Goal: Task Accomplishment & Management: Use online tool/utility

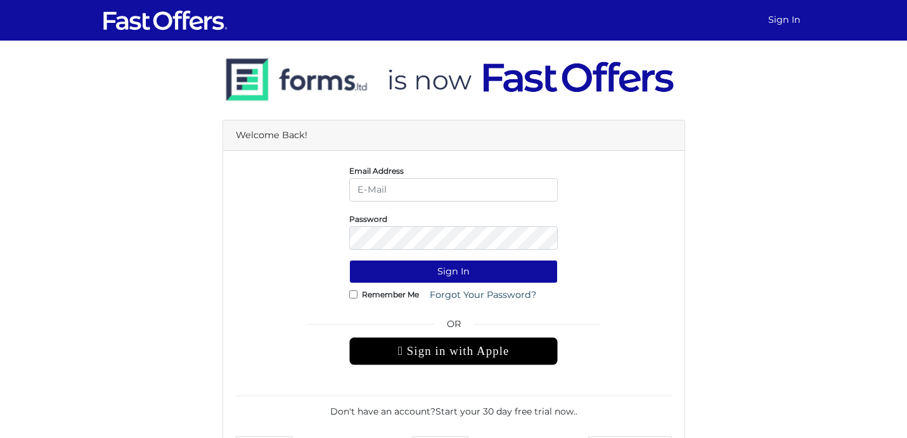
click at [370, 182] on input "email" at bounding box center [453, 189] width 209 height 23
click at [674, 125] on div "Welcome Back!" at bounding box center [453, 135] width 461 height 30
click at [421, 191] on input "email" at bounding box center [453, 189] width 209 height 23
type input "ayan.deb@gmail.com"
click at [274, 292] on div "Remember Me Forgot Your Password?" at bounding box center [453, 294] width 455 height 23
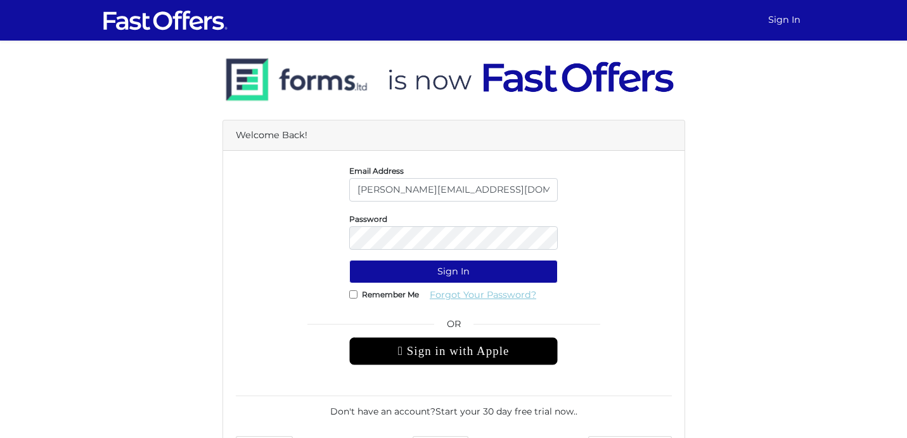
click at [498, 297] on link "Forgot Your Password?" at bounding box center [482, 294] width 123 height 23
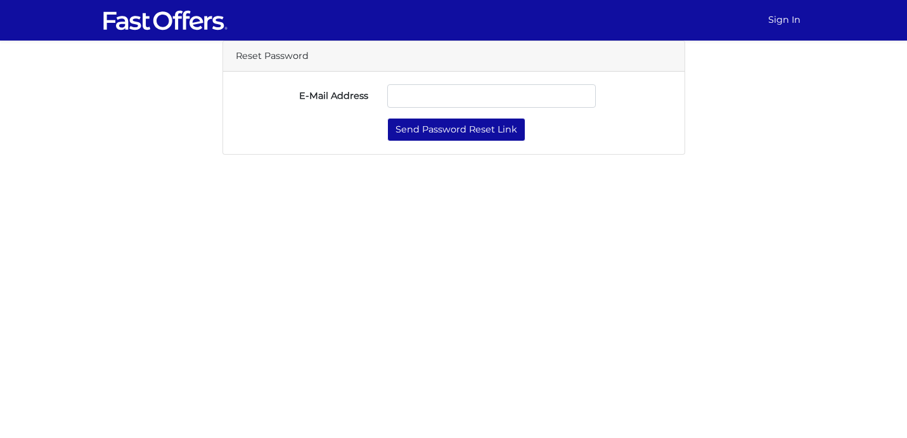
click at [418, 92] on input "E-Mail Address" at bounding box center [491, 95] width 209 height 23
type input "[PERSON_NAME][EMAIL_ADDRESS][DOMAIN_NAME]"
click at [438, 142] on div "E-Mail Address ayan.deb@gmail.com Send Password Reset Link" at bounding box center [453, 113] width 461 height 82
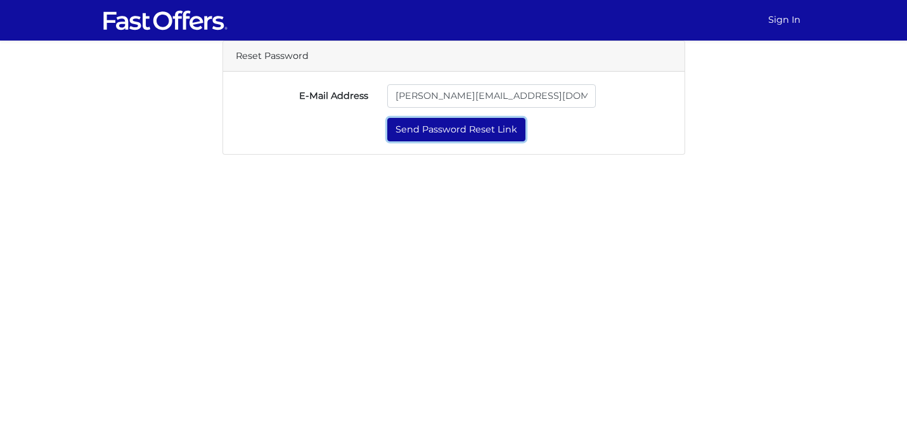
click at [442, 129] on button "Send Password Reset Link" at bounding box center [456, 129] width 138 height 23
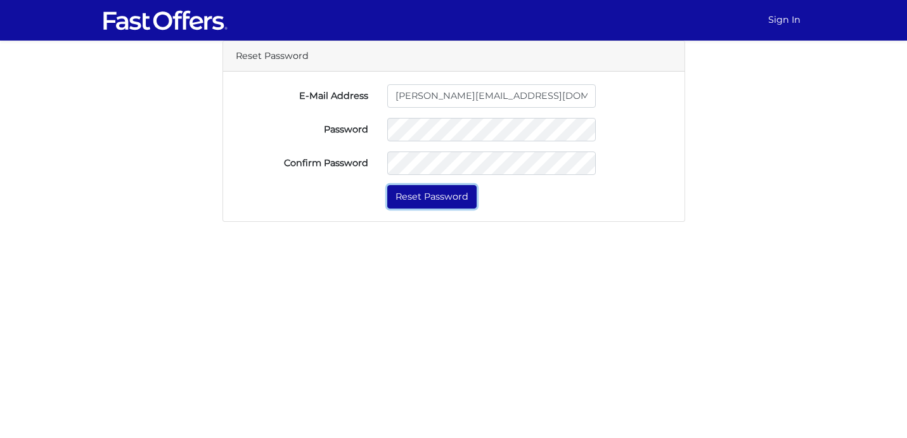
click at [456, 203] on button "Reset Password" at bounding box center [431, 196] width 89 height 23
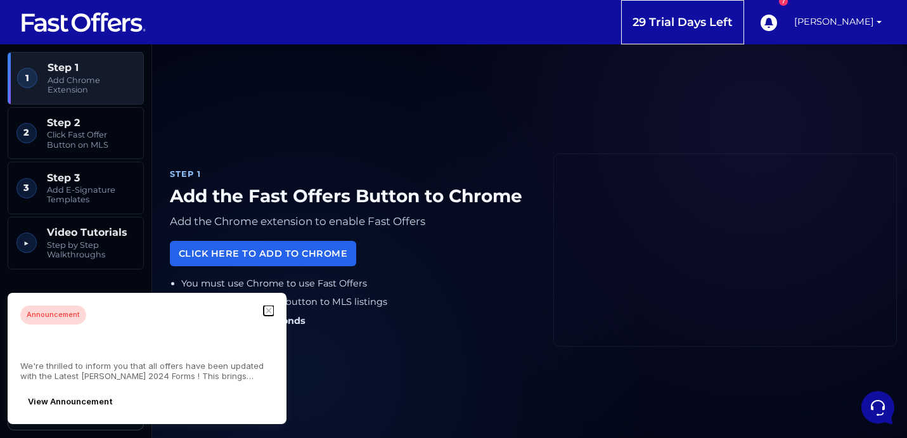
click at [269, 312] on icon "button" at bounding box center [269, 311] width 4 height 4
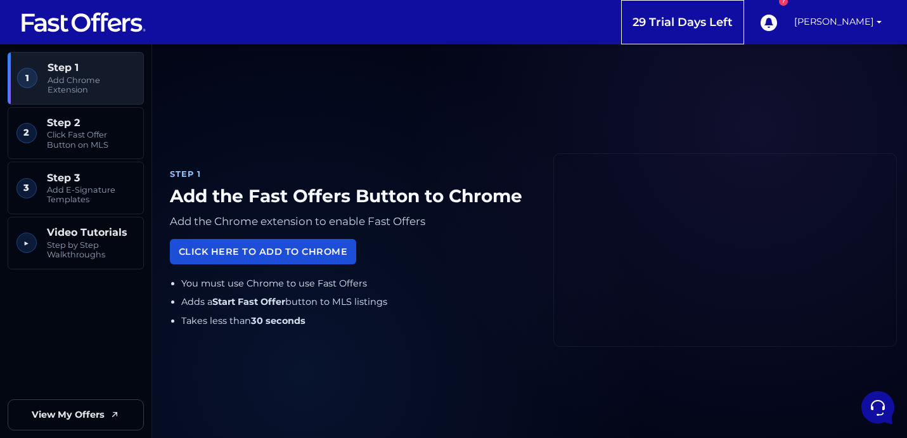
click at [276, 252] on link "Click Here to Add to Chrome" at bounding box center [263, 251] width 186 height 25
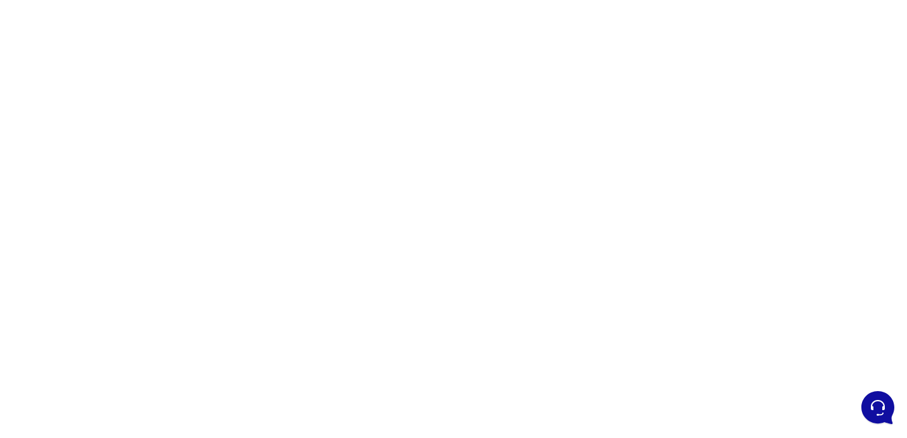
scroll to position [138, 0]
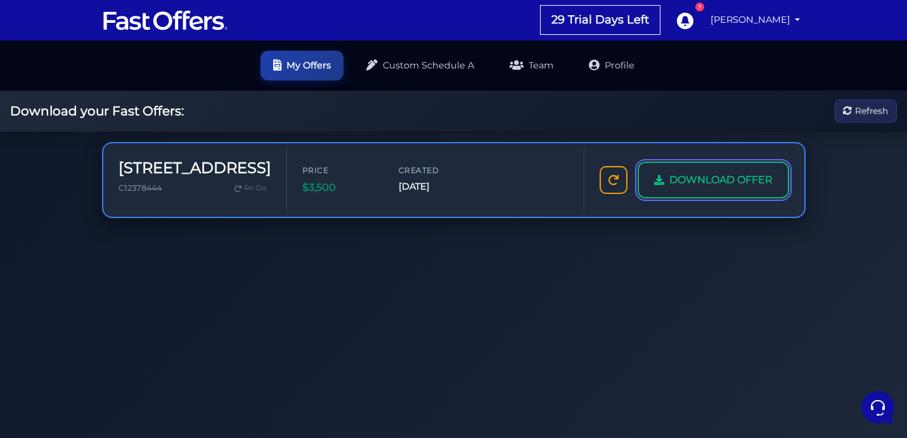
click at [698, 180] on span "DOWNLOAD OFFER" at bounding box center [720, 180] width 103 height 16
click at [714, 182] on span "DOWNLOAD OFFER" at bounding box center [720, 180] width 103 height 16
